Goal: Transaction & Acquisition: Purchase product/service

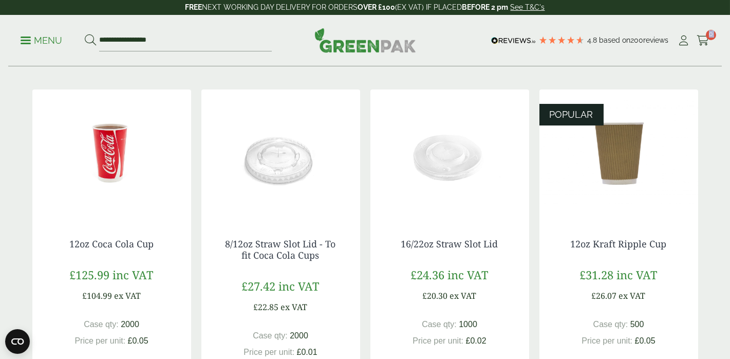
scroll to position [173, 0]
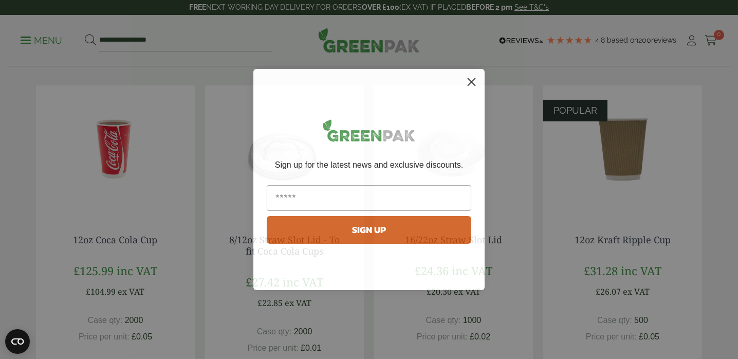
drag, startPoint x: 733, startPoint y: 59, endPoint x: 730, endPoint y: 93, distance: 33.5
click at [472, 82] on icon "Close dialog" at bounding box center [471, 82] width 7 height 7
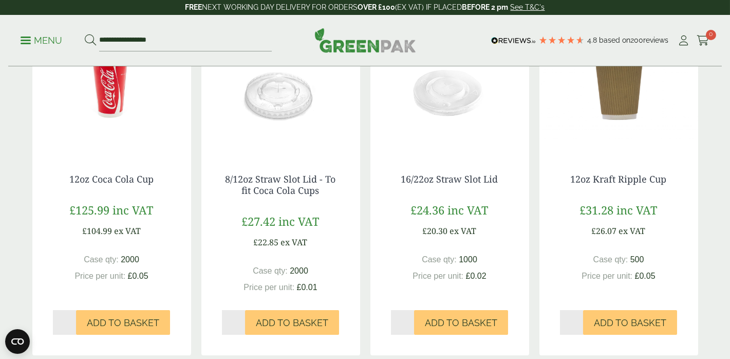
scroll to position [240, 0]
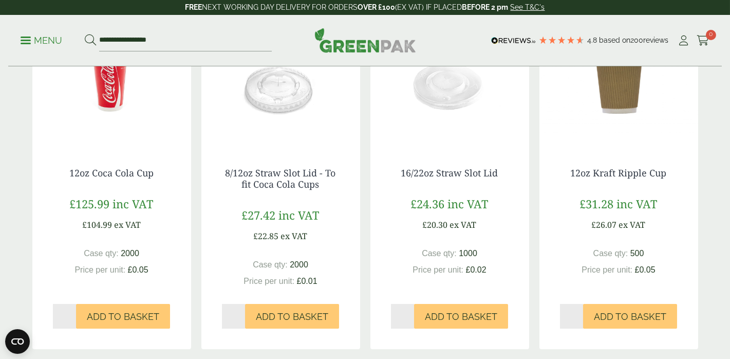
click at [616, 109] on img at bounding box center [619, 83] width 159 height 128
click at [615, 109] on img at bounding box center [619, 83] width 159 height 128
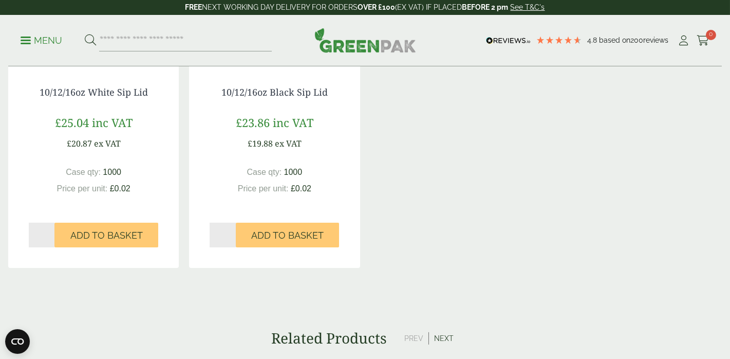
scroll to position [802, 0]
